Goal: Complete application form

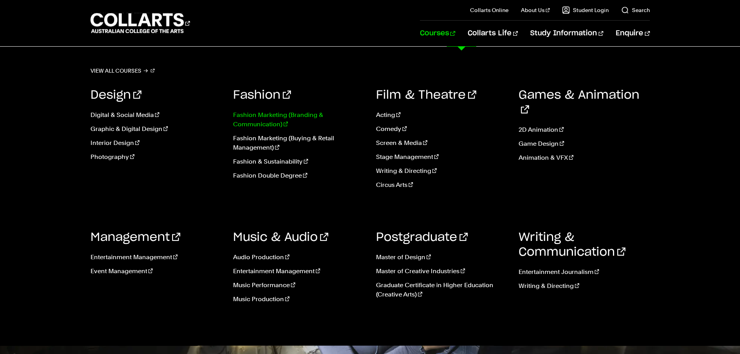
click at [255, 117] on link "Fashion Marketing (Branding & Communication)" at bounding box center [298, 119] width 131 height 19
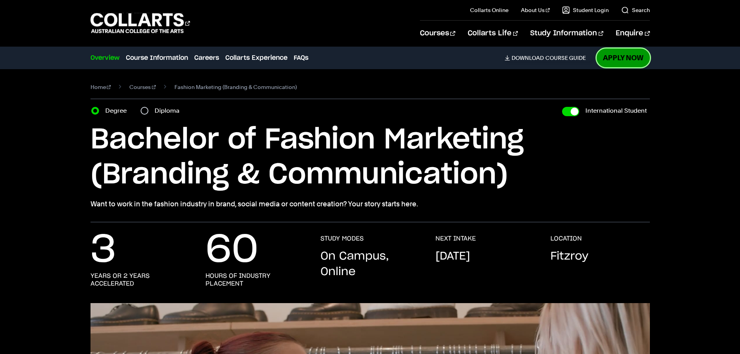
click at [624, 62] on link "Apply Now" at bounding box center [623, 58] width 53 height 18
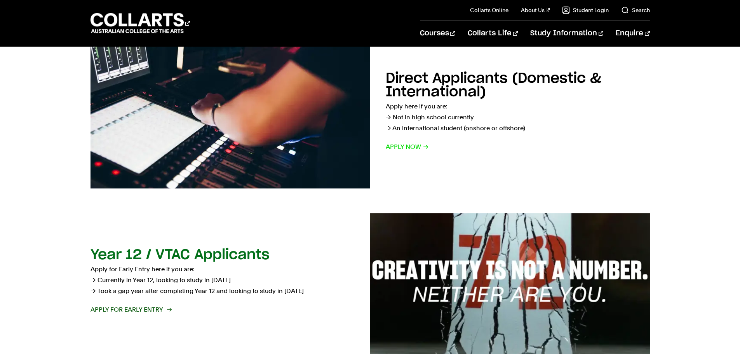
scroll to position [143, 0]
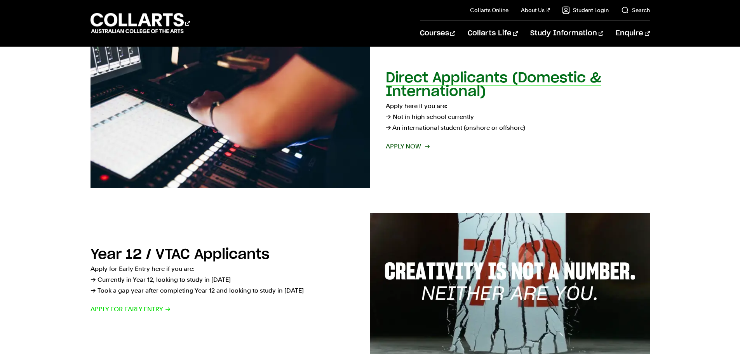
click at [413, 148] on span "Apply now" at bounding box center [407, 146] width 43 height 11
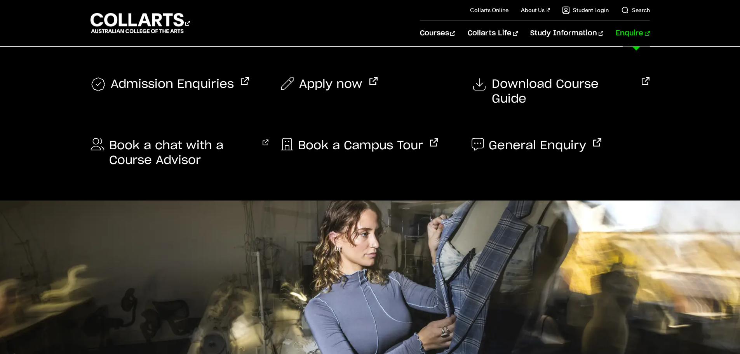
click at [625, 34] on link "Enquire" at bounding box center [633, 34] width 34 height 26
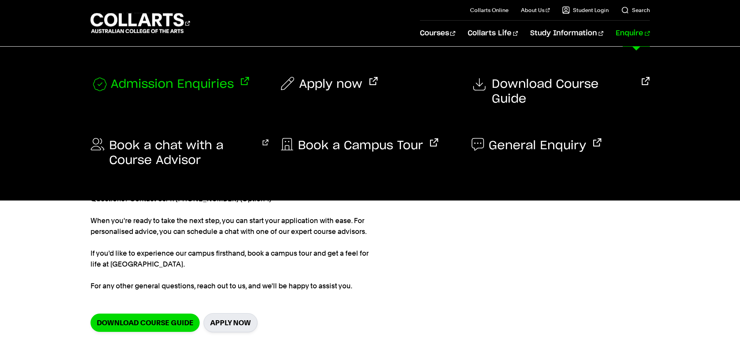
click at [151, 84] on span "Admission Enquiries" at bounding box center [172, 85] width 123 height 16
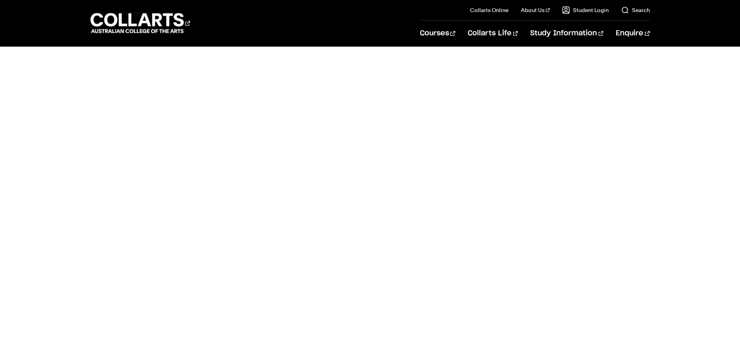
scroll to position [311, 0]
click at [134, 119] on body "Courses Collarts Online Study 100% online About Us History & Values Strategic P…" at bounding box center [370, 256] width 740 height 1135
click at [130, 197] on body "Courses Collarts Online Study 100% online About Us History & Values Strategic P…" at bounding box center [370, 256] width 740 height 1135
